Goal: Task Accomplishment & Management: Manage account settings

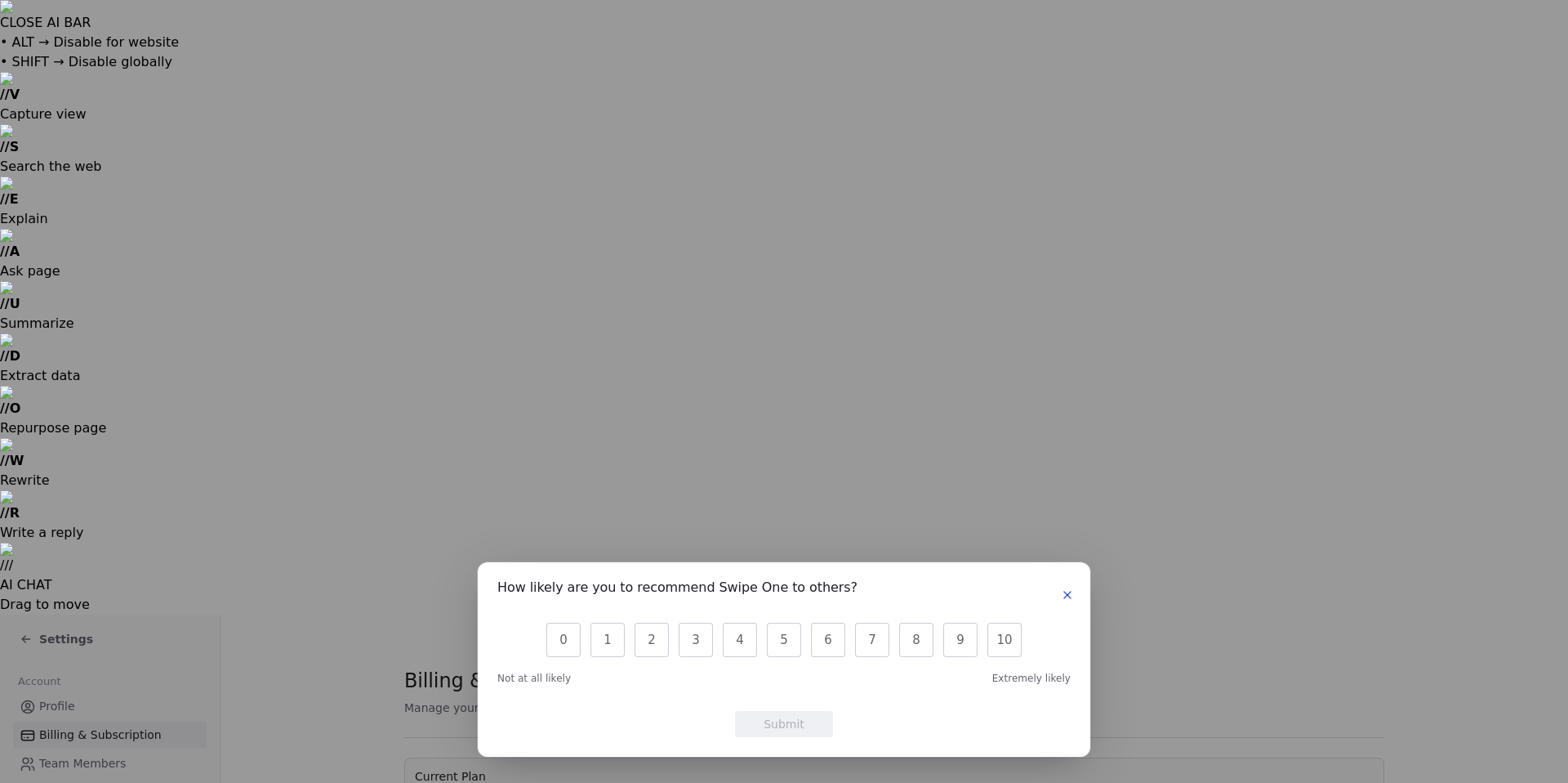
click at [1064, 595] on icon "button" at bounding box center [1068, 595] width 13 height 13
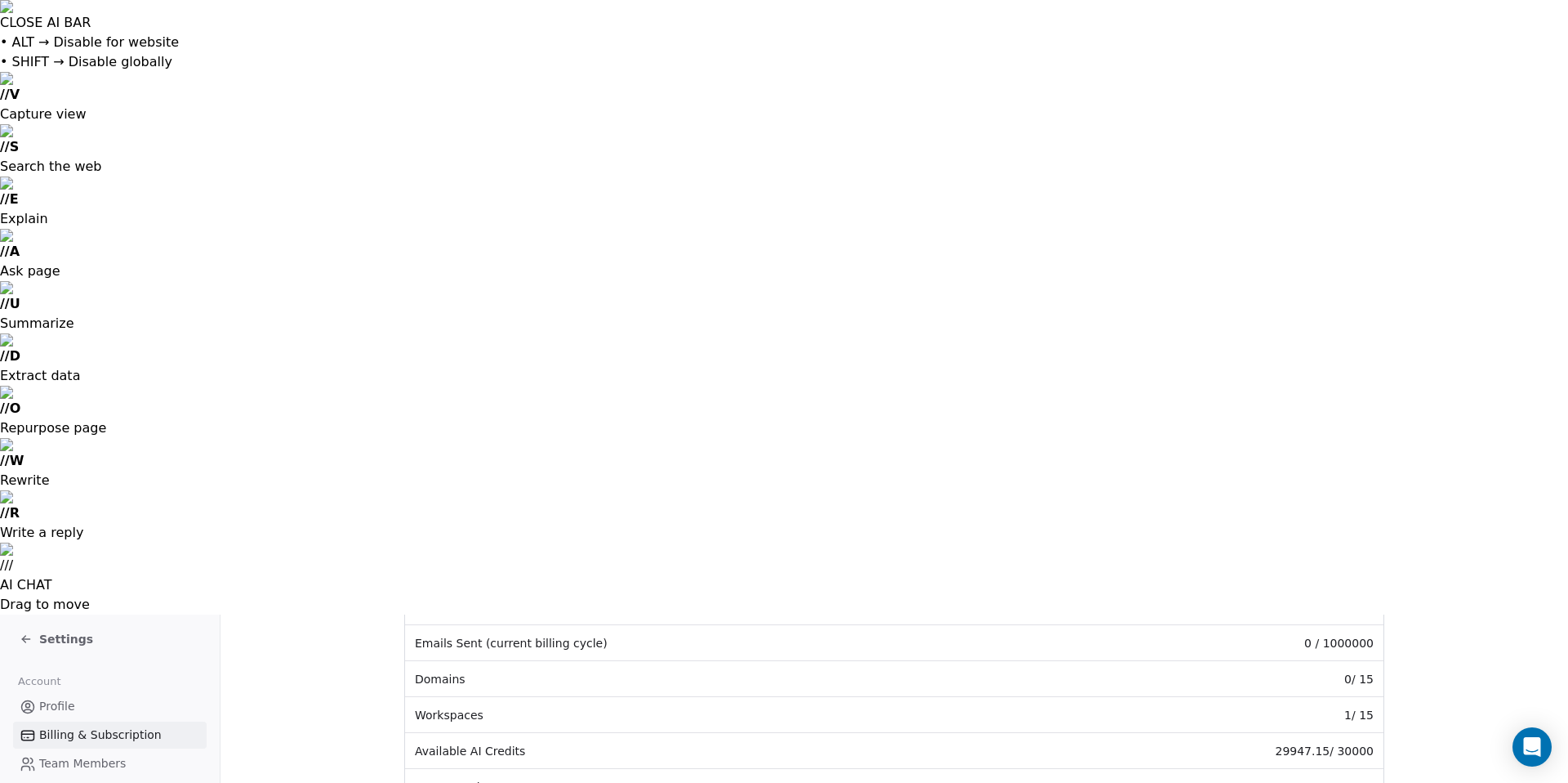
scroll to position [377, 0]
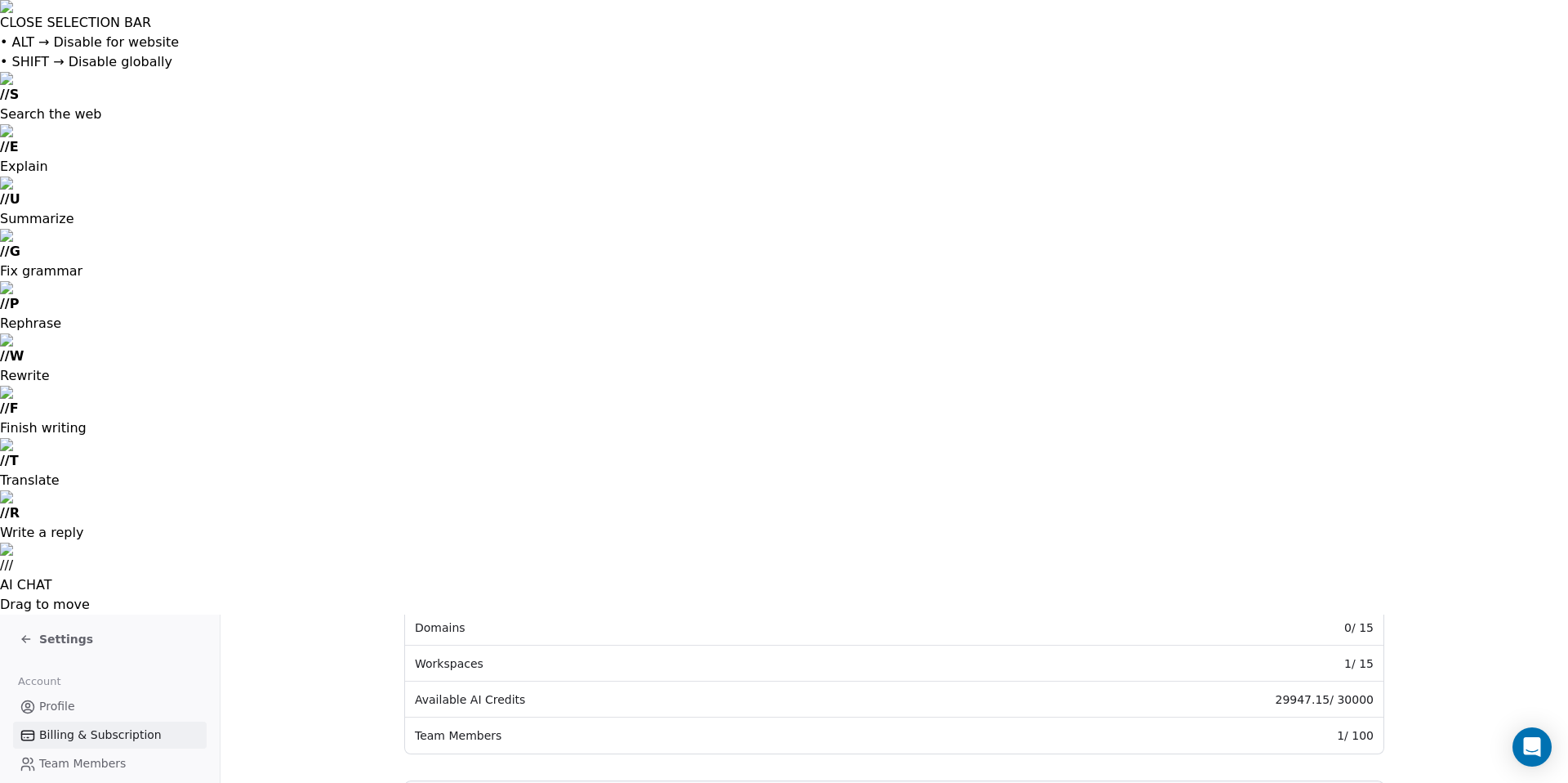
drag, startPoint x: 1220, startPoint y: 289, endPoint x: 1317, endPoint y: 293, distance: 97.1
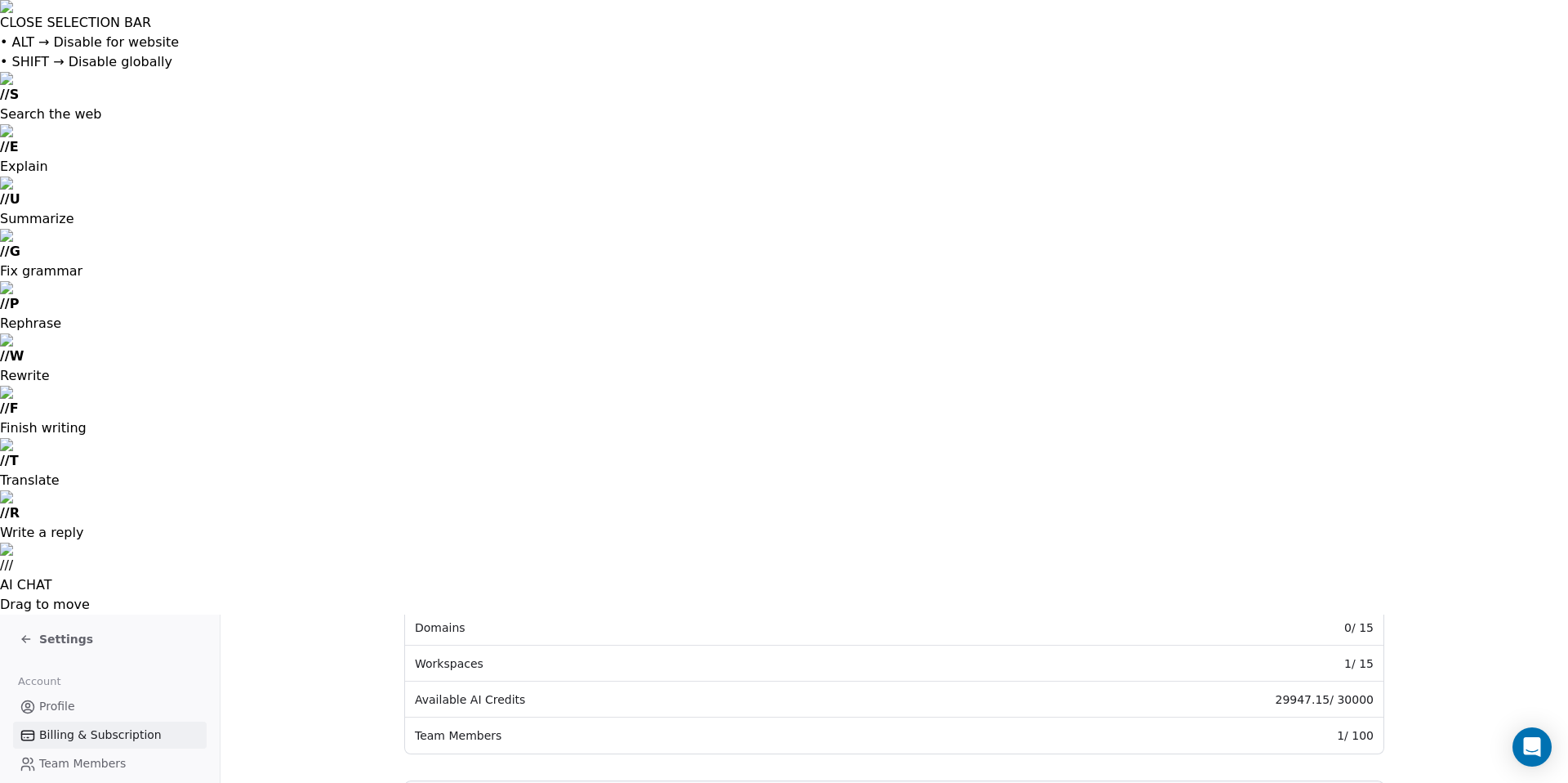
drag, startPoint x: 1210, startPoint y: 526, endPoint x: 1264, endPoint y: 523, distance: 54.1
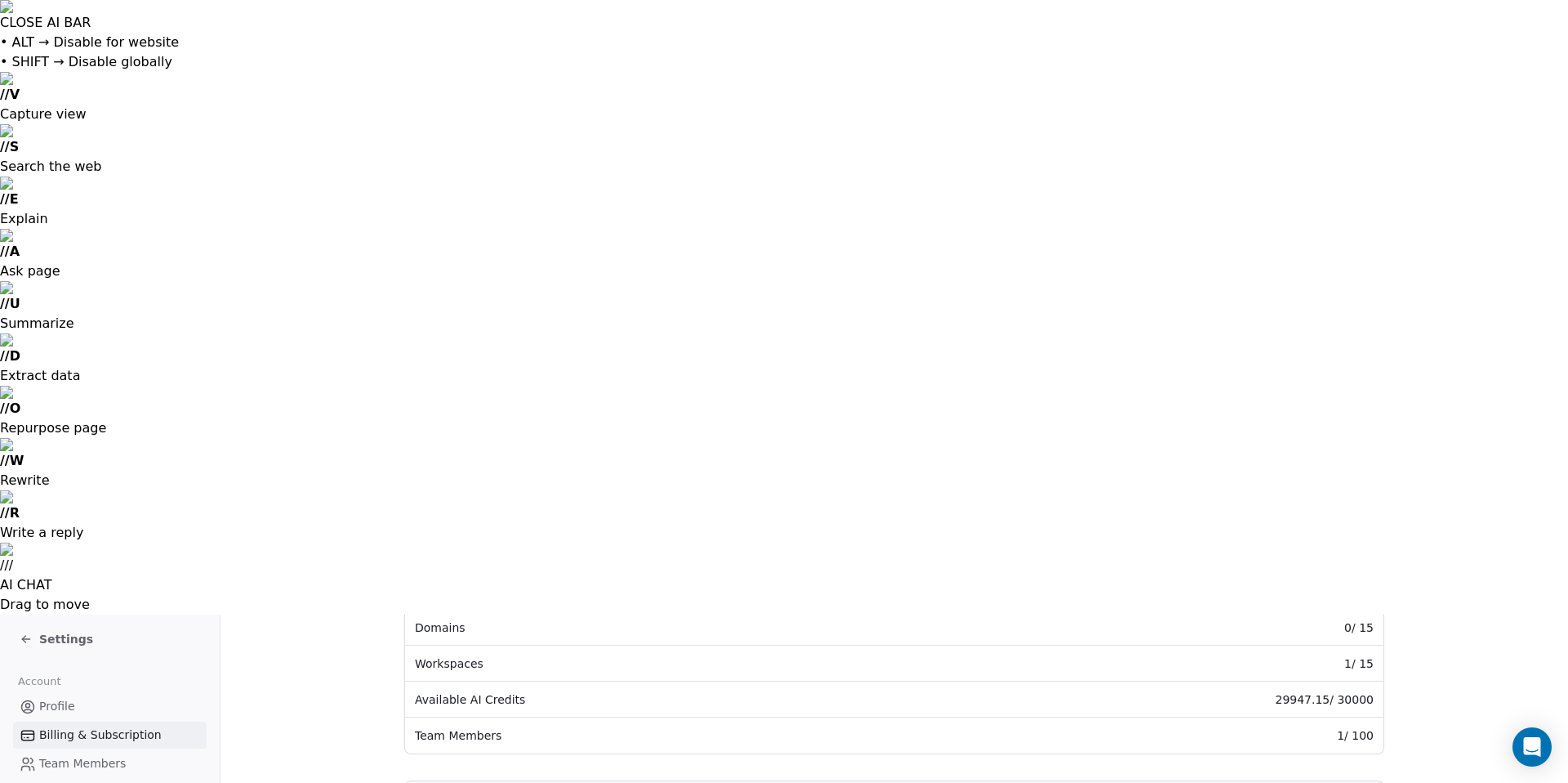
drag, startPoint x: 1262, startPoint y: 526, endPoint x: 989, endPoint y: 497, distance: 274.5
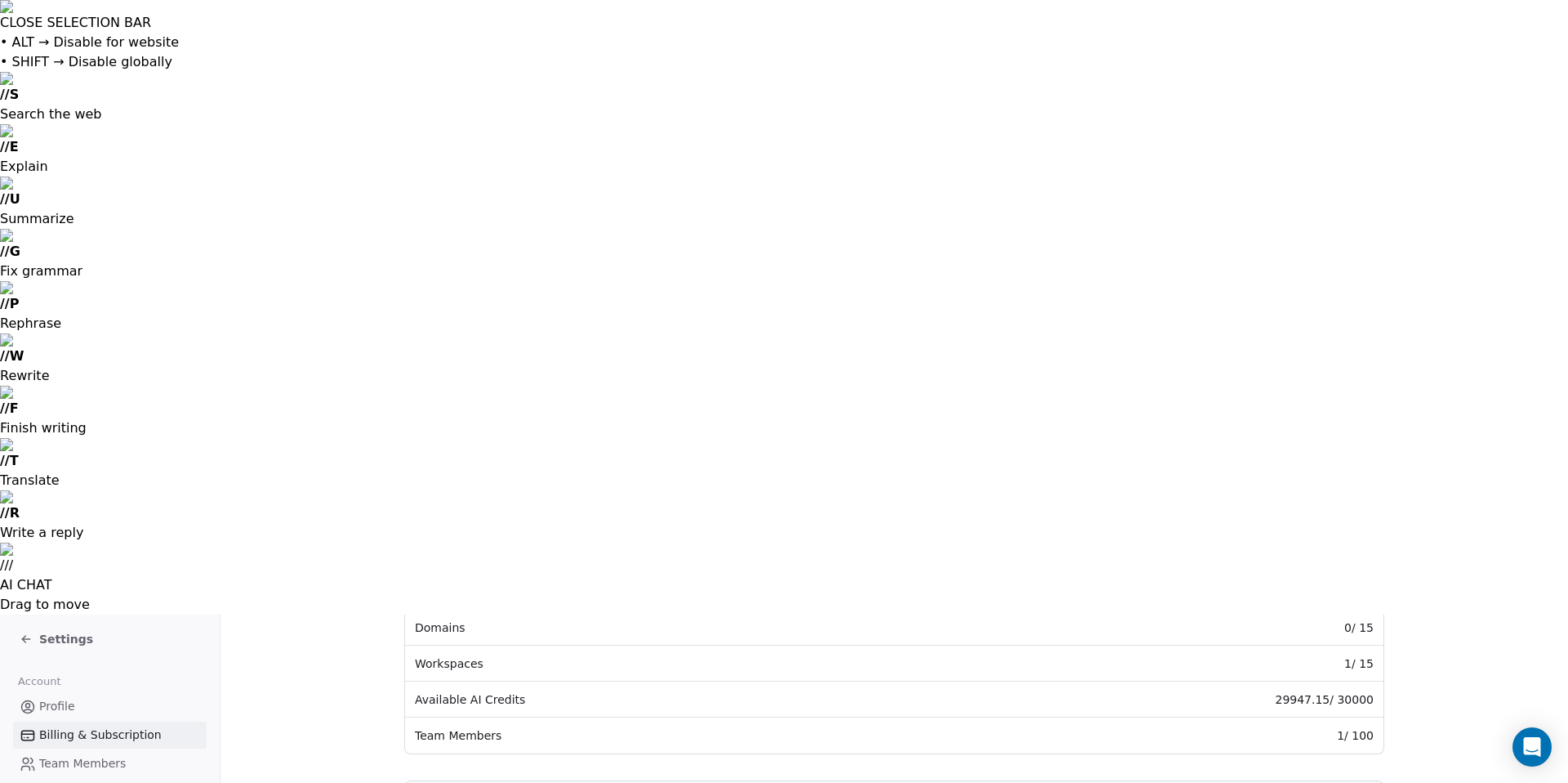
drag, startPoint x: 1264, startPoint y: 522, endPoint x: 483, endPoint y: 662, distance: 793.4
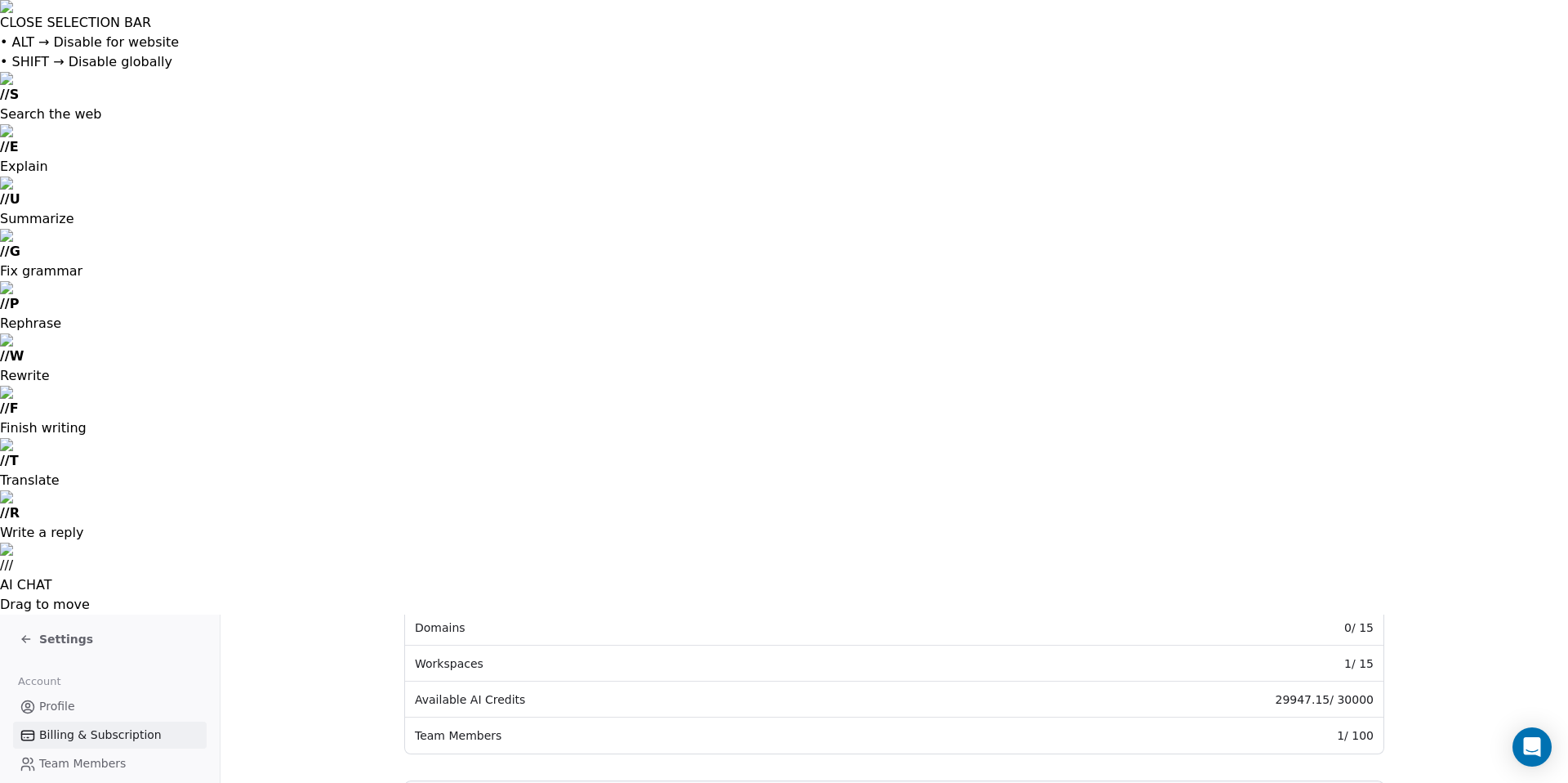
drag, startPoint x: 513, startPoint y: 621, endPoint x: 601, endPoint y: 693, distance: 113.7
